Goal: Information Seeking & Learning: Learn about a topic

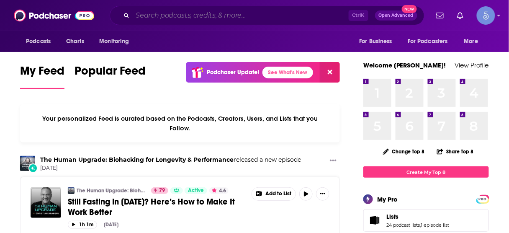
click at [236, 16] on input "Search podcasts, credits, & more..." at bounding box center [241, 15] width 216 height 13
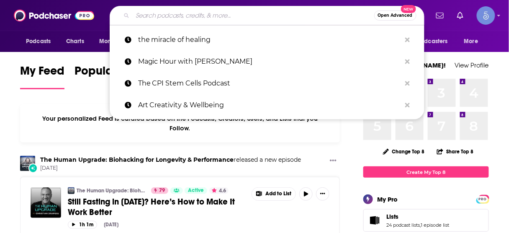
paste input "Personal Development Mastery"
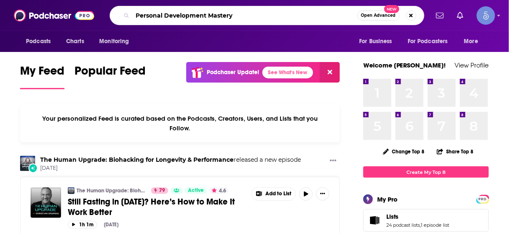
type input "Personal Development Mastery"
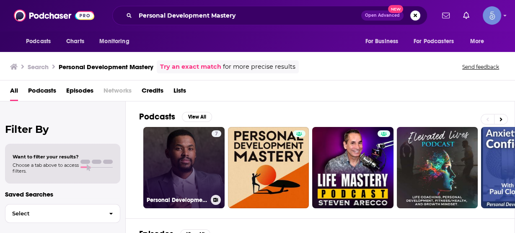
click at [173, 159] on link "7 Personal Development & Mastery" at bounding box center [183, 167] width 81 height 81
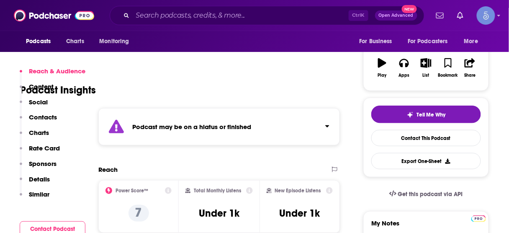
scroll to position [168, 0]
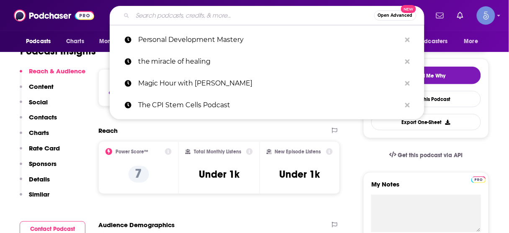
click at [241, 13] on input "Search podcasts, credits, & more..." at bounding box center [254, 15] width 242 height 13
paste input "Metabolic Wellbeing Without the BS"
type input "Metabolic Wellbeing Without the BS"
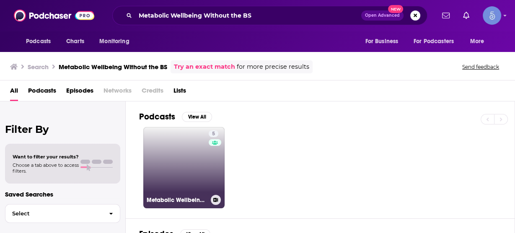
click at [183, 151] on link "5 Metabolic Wellbeing without the BS" at bounding box center [183, 167] width 81 height 81
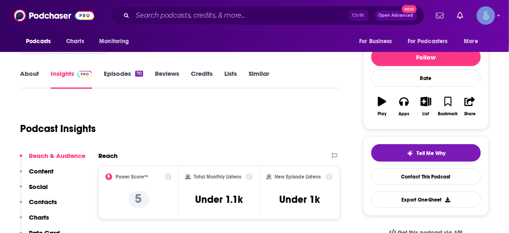
scroll to position [101, 0]
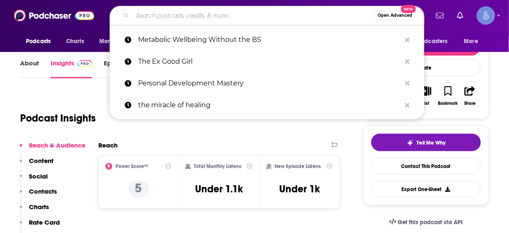
click at [183, 16] on input "Search podcasts, credits, & more..." at bounding box center [254, 15] width 242 height 13
paste input "Aligned & Thriving"
type input "Aligned & Thriving"
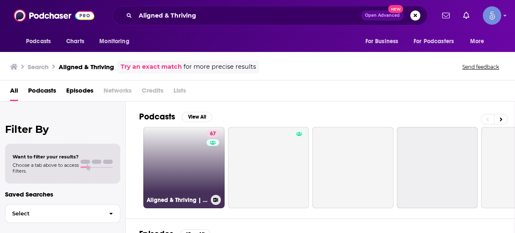
click at [182, 158] on link "67 Aligned & Thriving | Wellness Tips, Spiritual Growth, Self-Love Healing" at bounding box center [183, 167] width 81 height 81
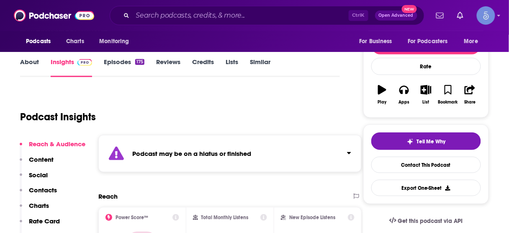
scroll to position [134, 0]
